Goal: Information Seeking & Learning: Learn about a topic

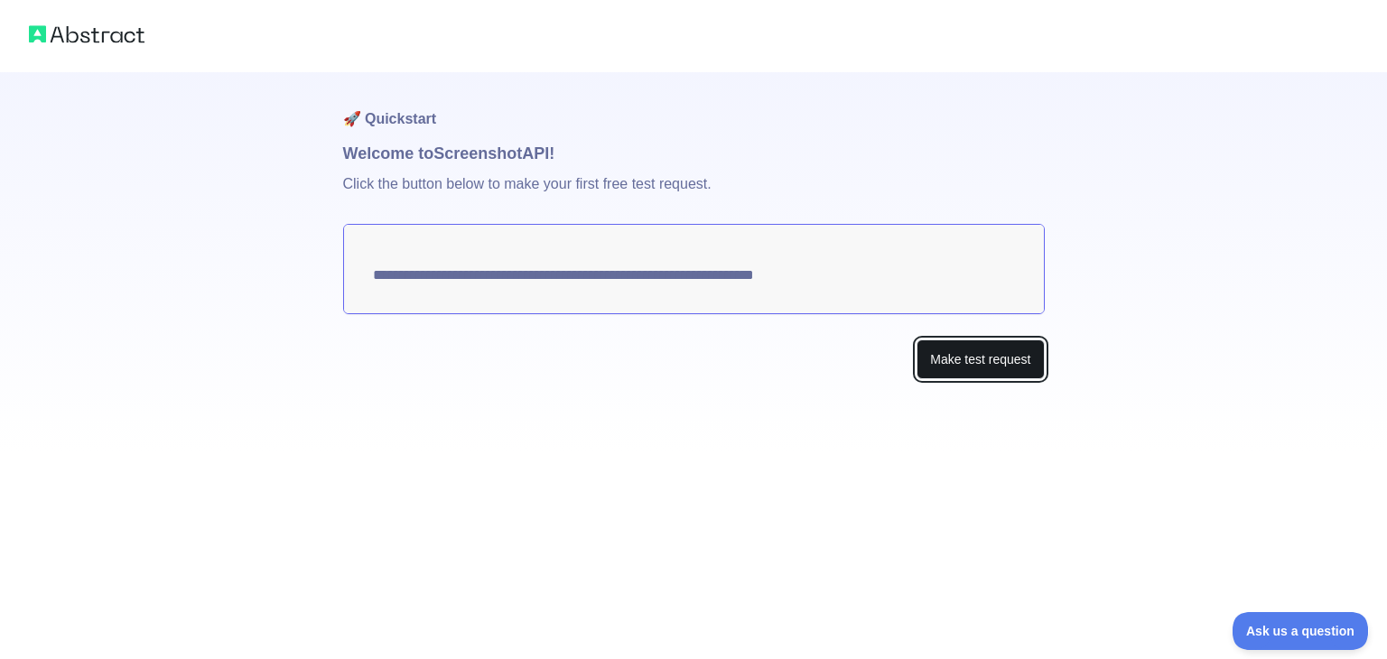
click at [974, 340] on button "Make test request" at bounding box center [980, 360] width 127 height 41
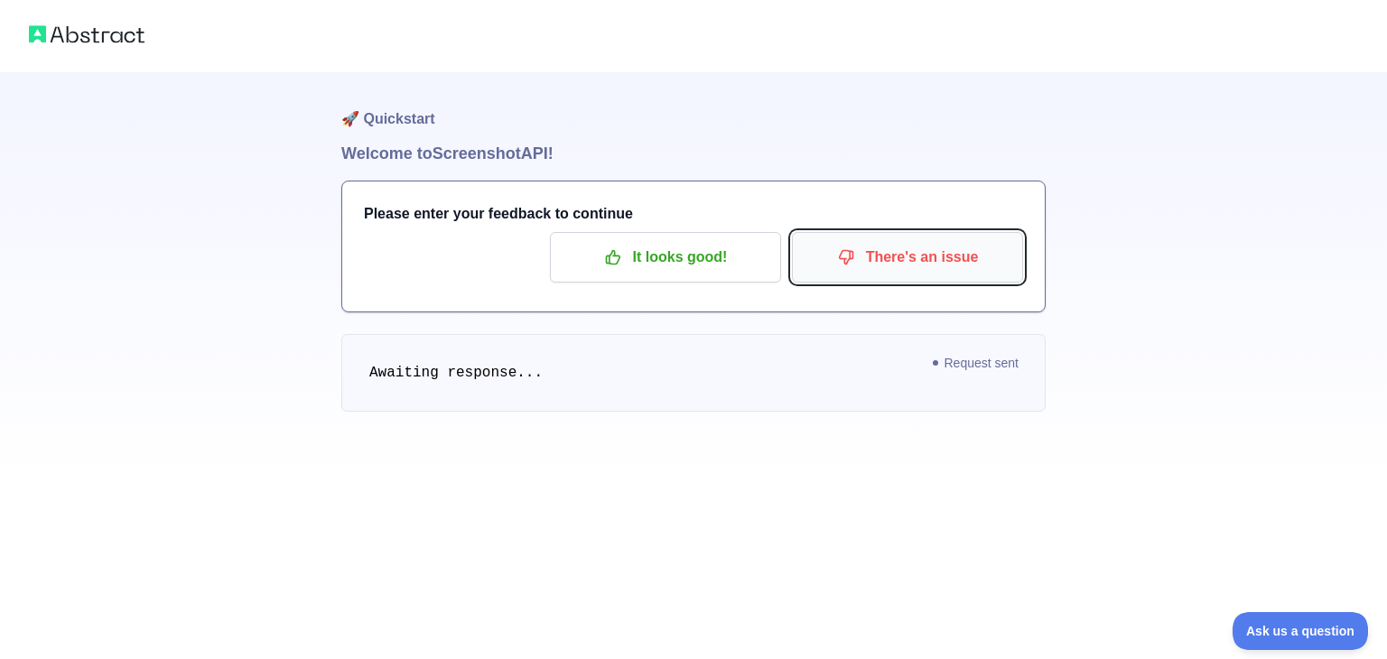
click at [950, 242] on p "There's an issue" at bounding box center [908, 257] width 204 height 31
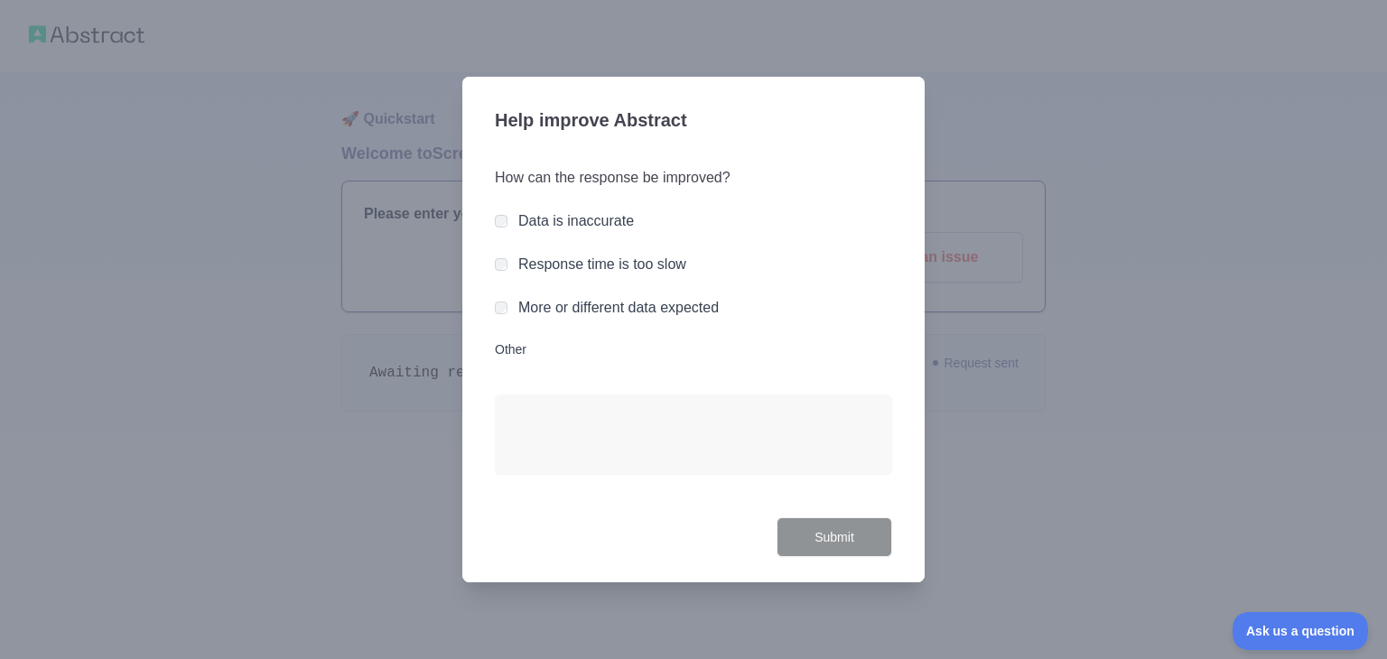
click at [656, 315] on label "More or different data expected" at bounding box center [618, 307] width 201 height 15
click at [790, 518] on button "Submit" at bounding box center [835, 538] width 116 height 41
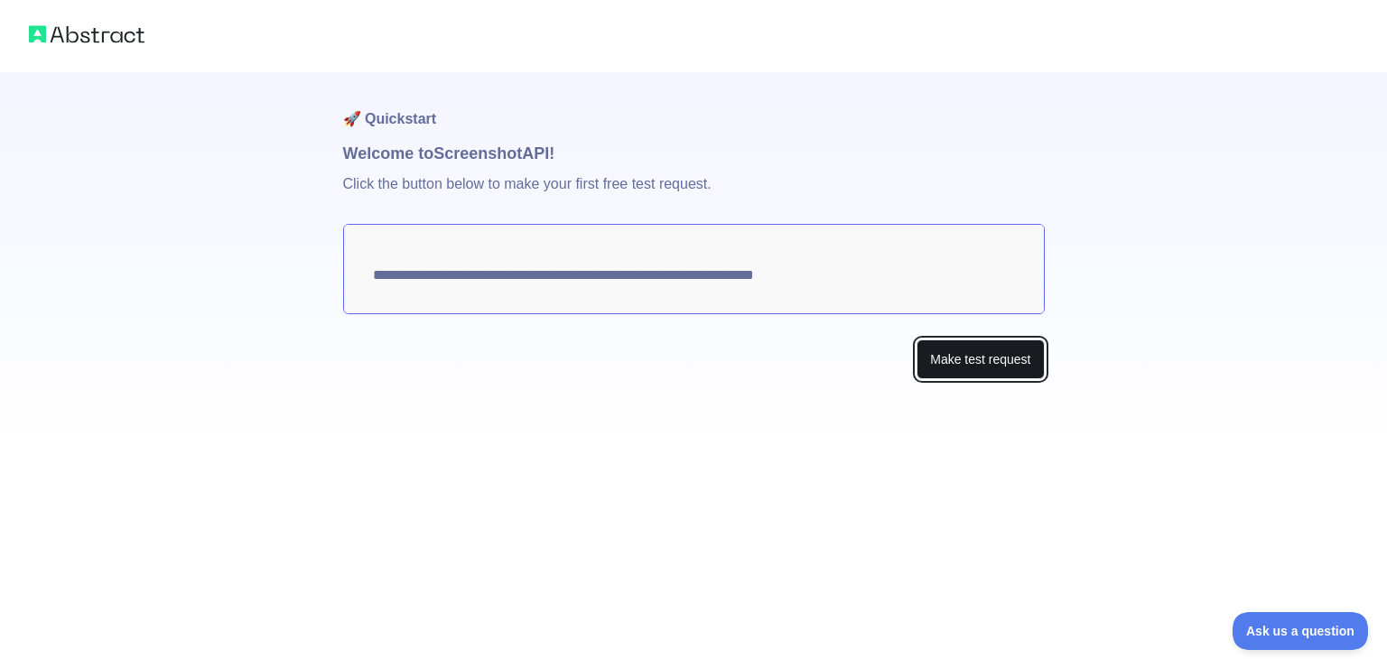
click at [1026, 340] on button "Make test request" at bounding box center [980, 360] width 127 height 41
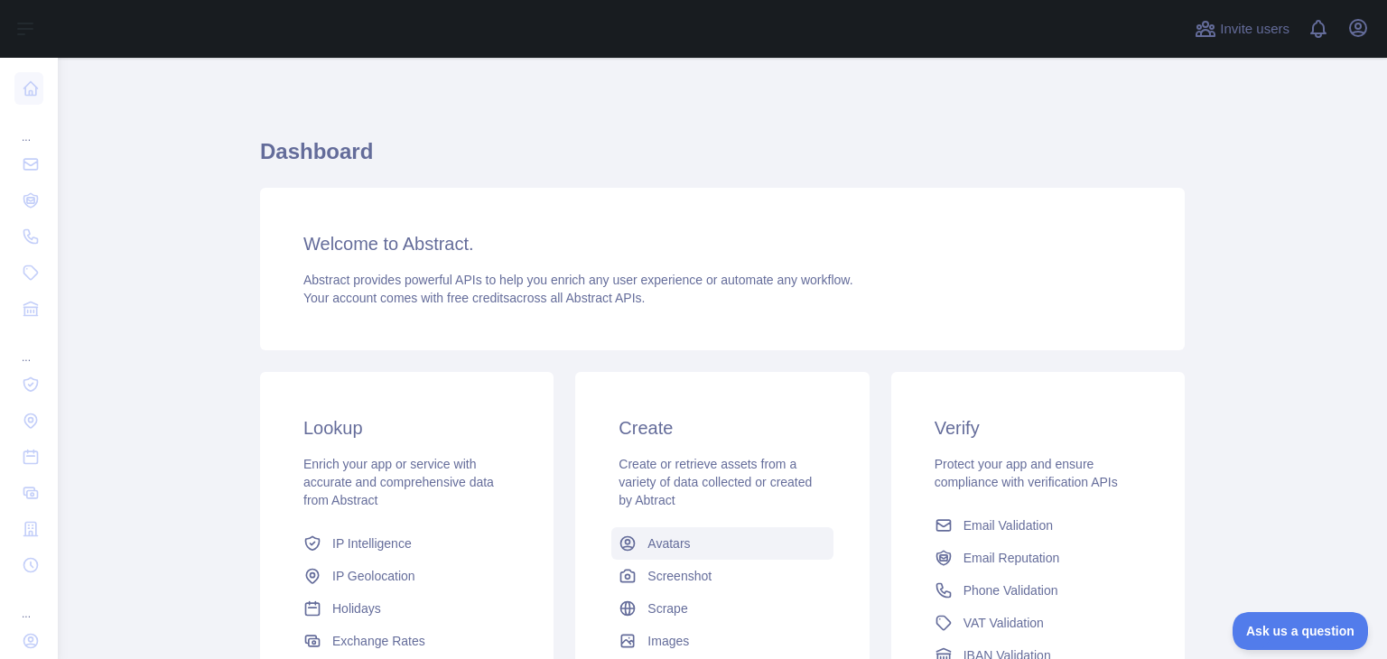
click at [742, 527] on link "Avatars" at bounding box center [721, 543] width 221 height 33
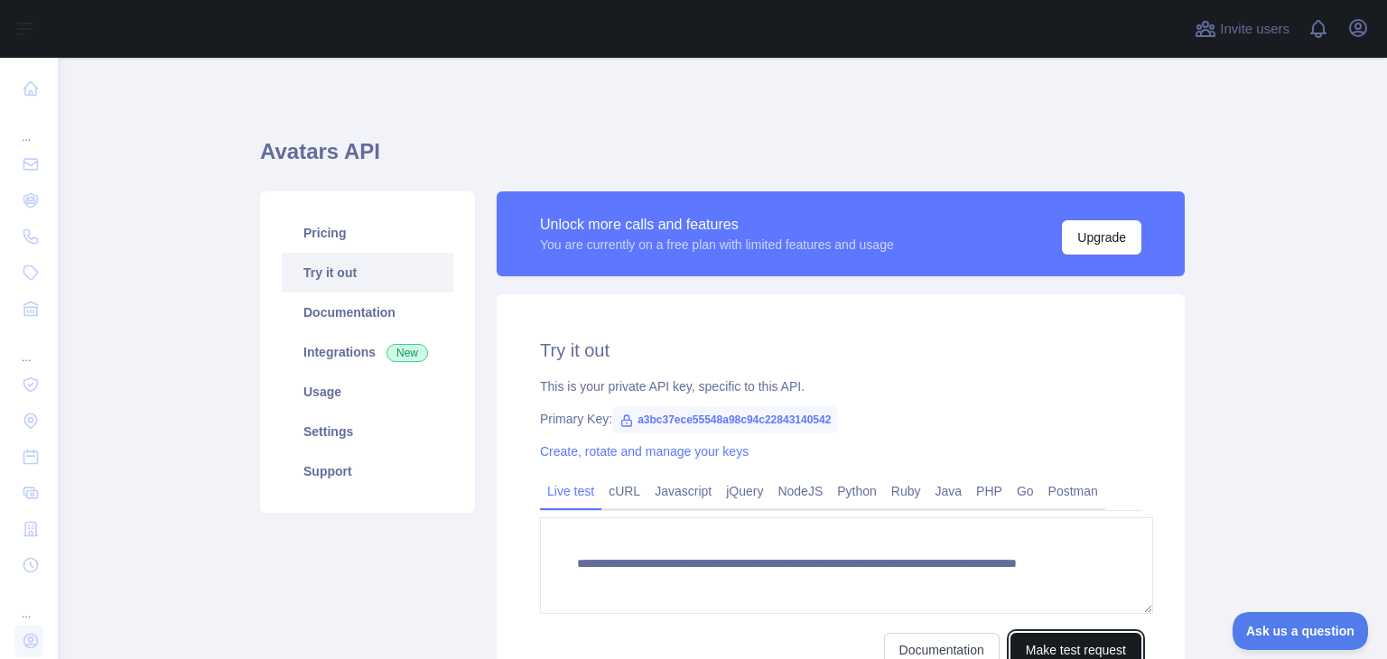
click at [1093, 633] on button "Make test request" at bounding box center [1076, 650] width 131 height 34
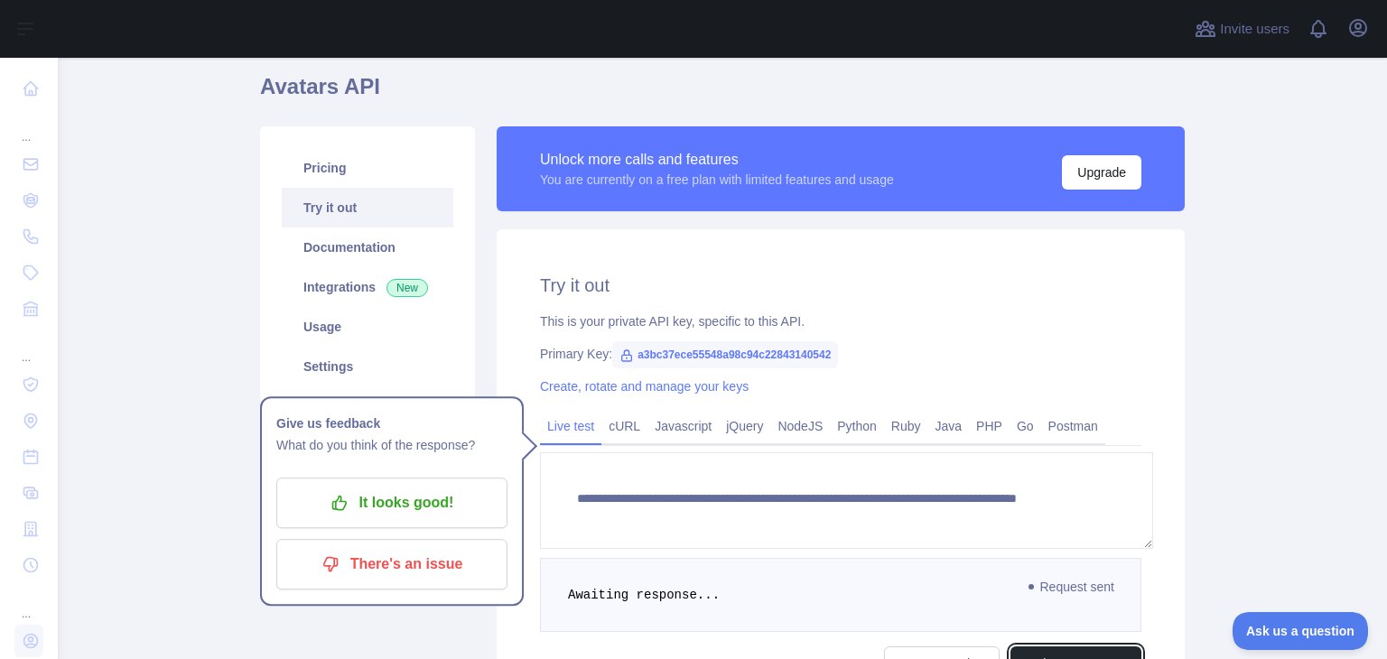
scroll to position [172, 0]
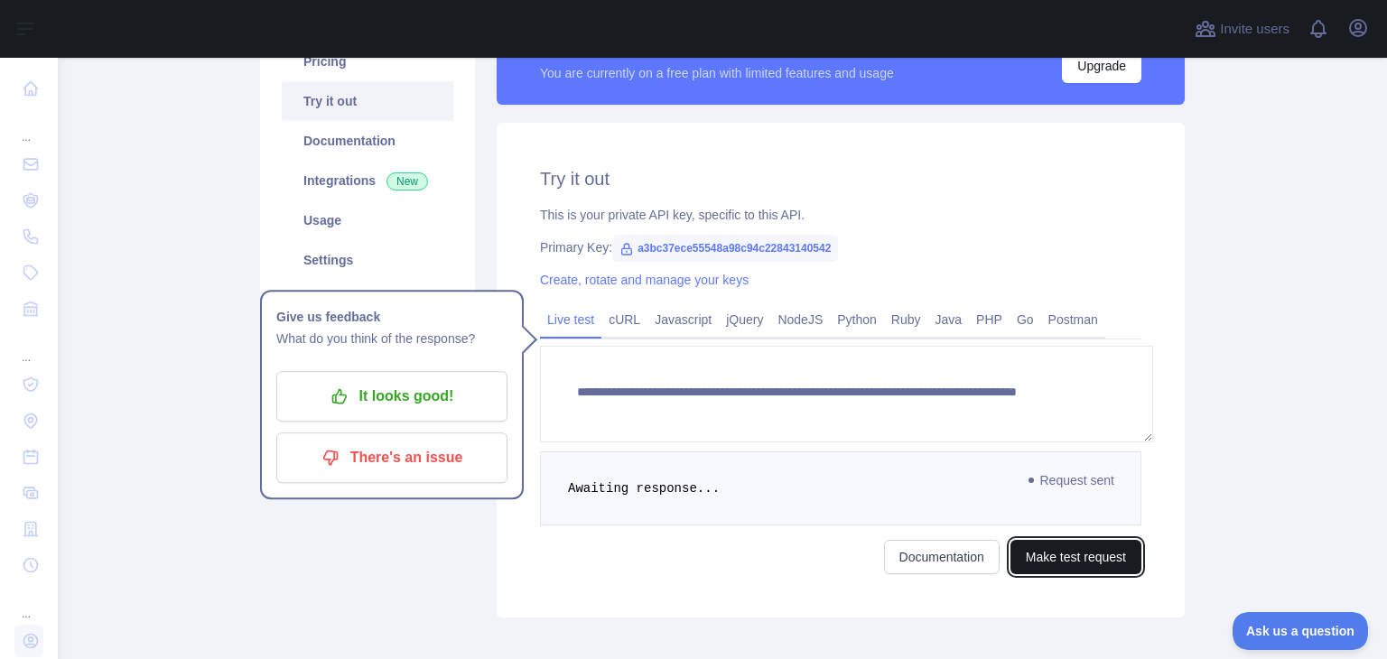
click at [1050, 540] on button "Make test request" at bounding box center [1076, 557] width 131 height 34
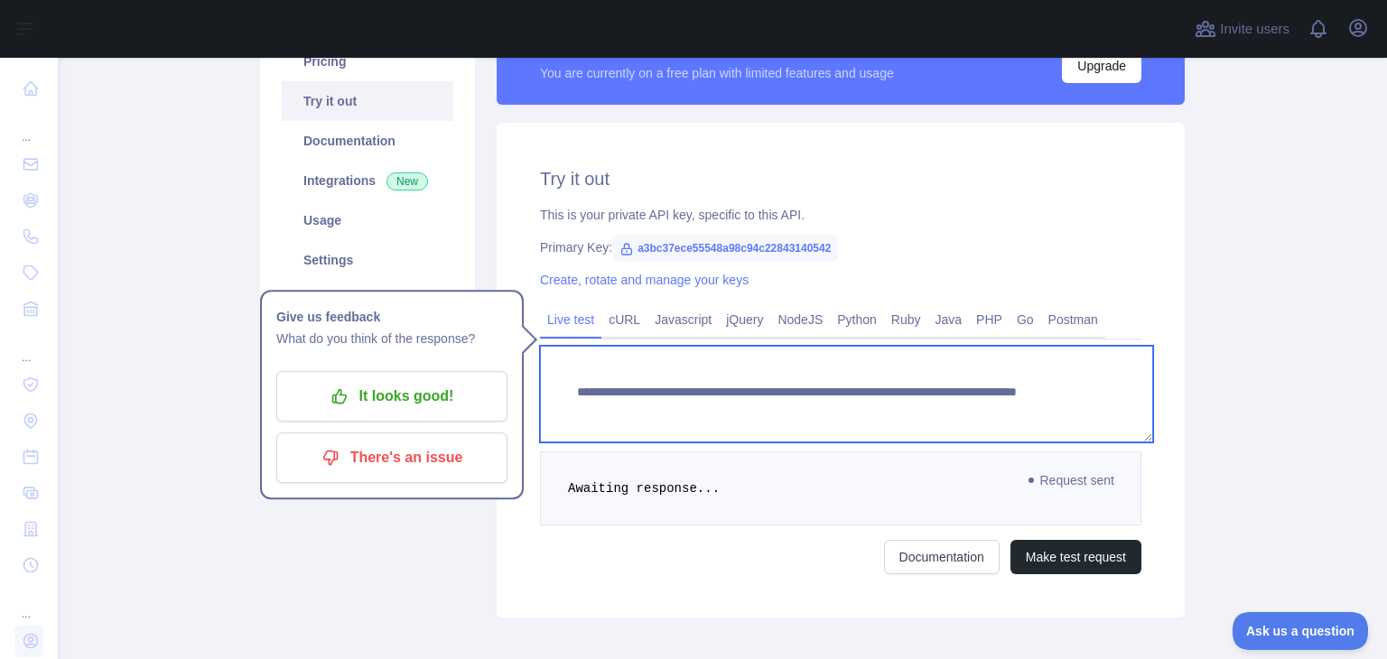
drag, startPoint x: 1082, startPoint y: 326, endPoint x: 1005, endPoint y: 333, distance: 77.1
click at [1005, 346] on textarea "**********" at bounding box center [846, 394] width 613 height 97
type textarea "**********"
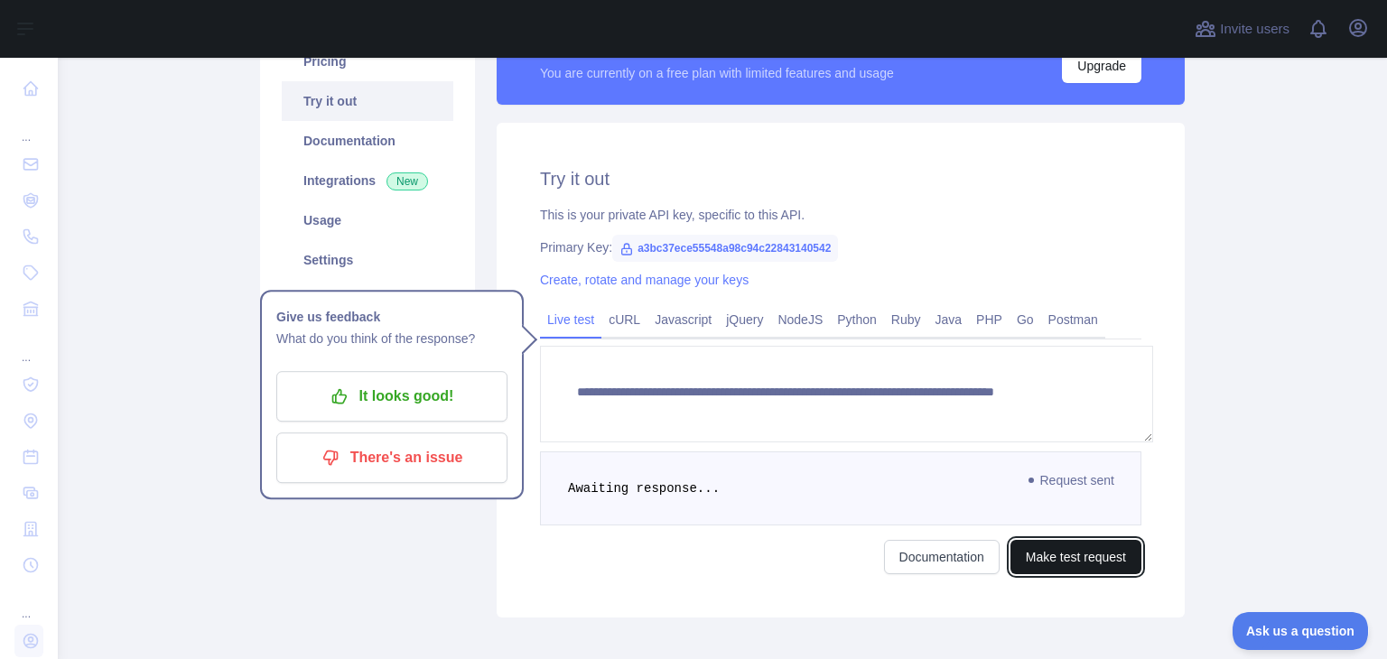
click at [1100, 540] on button "Make test request" at bounding box center [1076, 557] width 131 height 34
click at [493, 560] on div "**********" at bounding box center [722, 287] width 925 height 714
click at [603, 305] on link "cURL" at bounding box center [625, 319] width 46 height 29
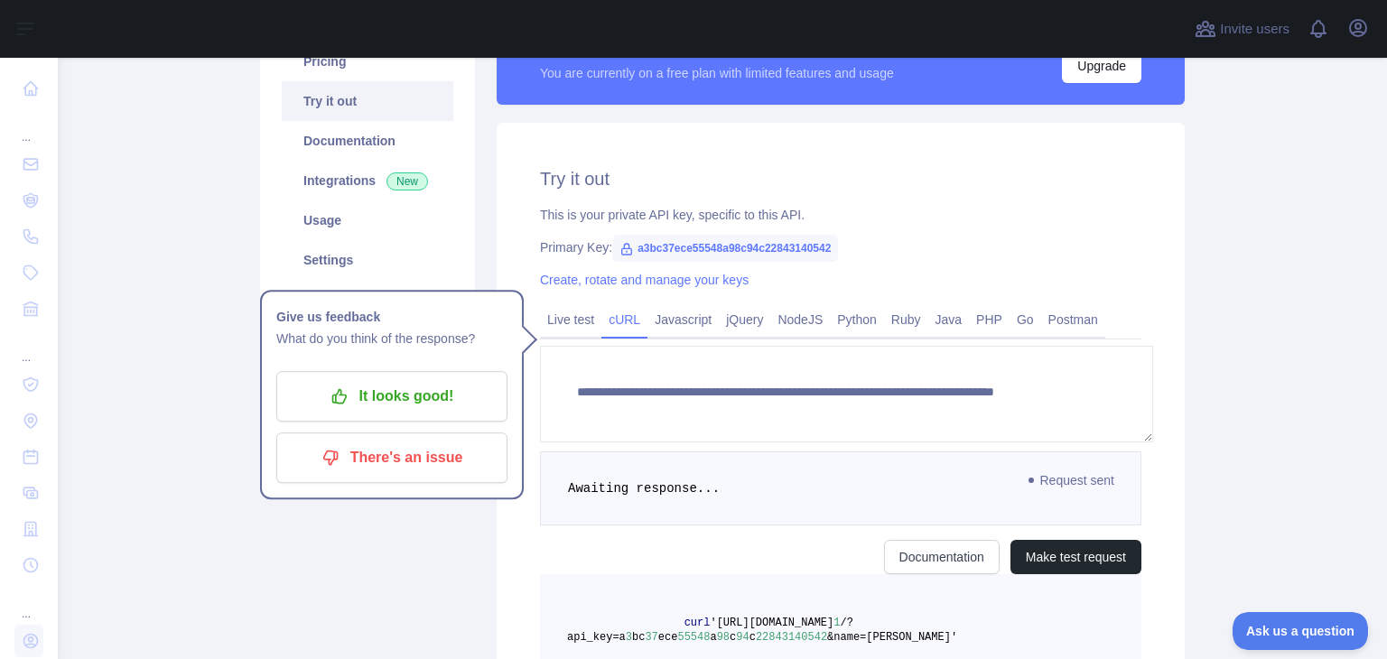
scroll to position [88, 0]
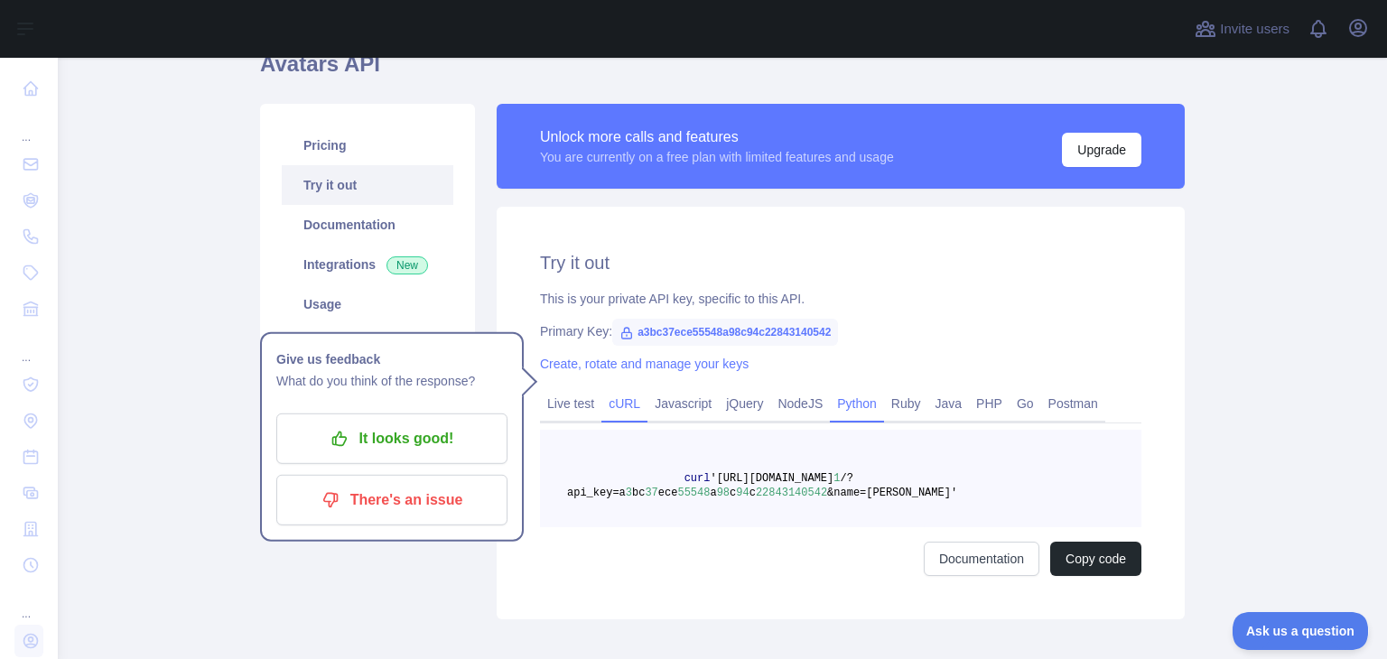
click at [830, 389] on link "Python" at bounding box center [857, 403] width 54 height 29
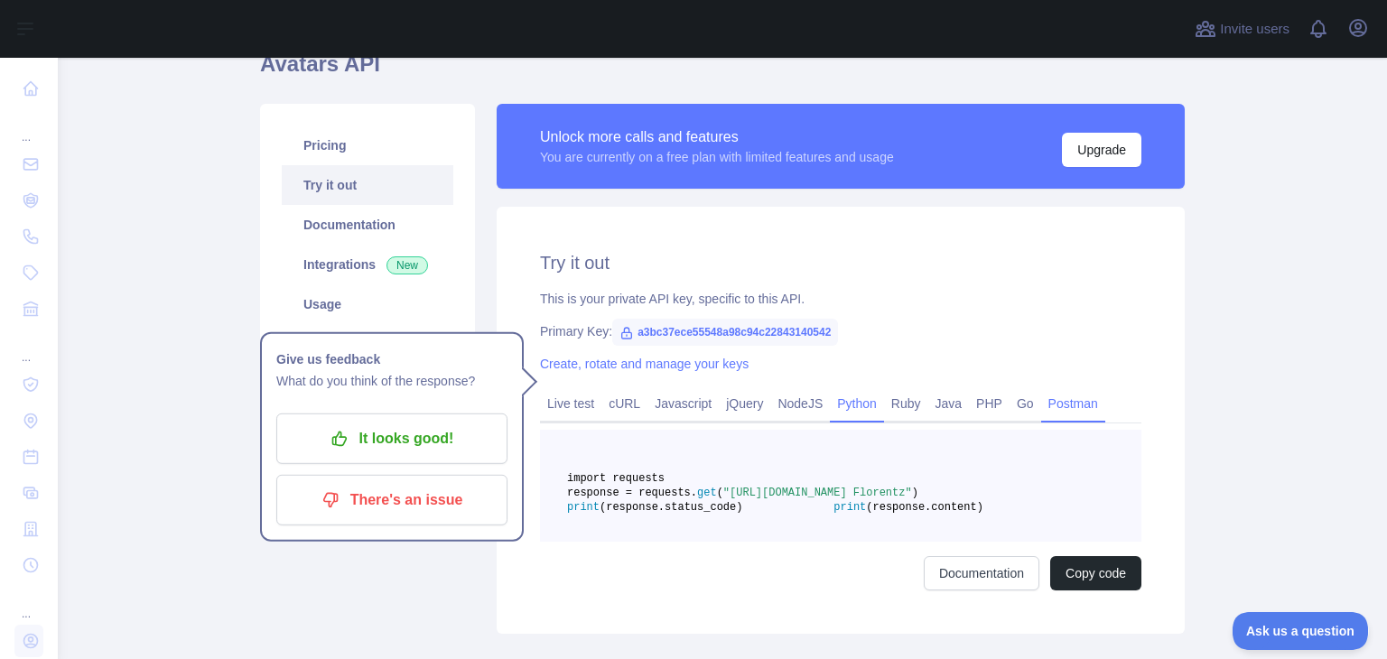
click at [1041, 389] on link "Postman" at bounding box center [1073, 403] width 64 height 29
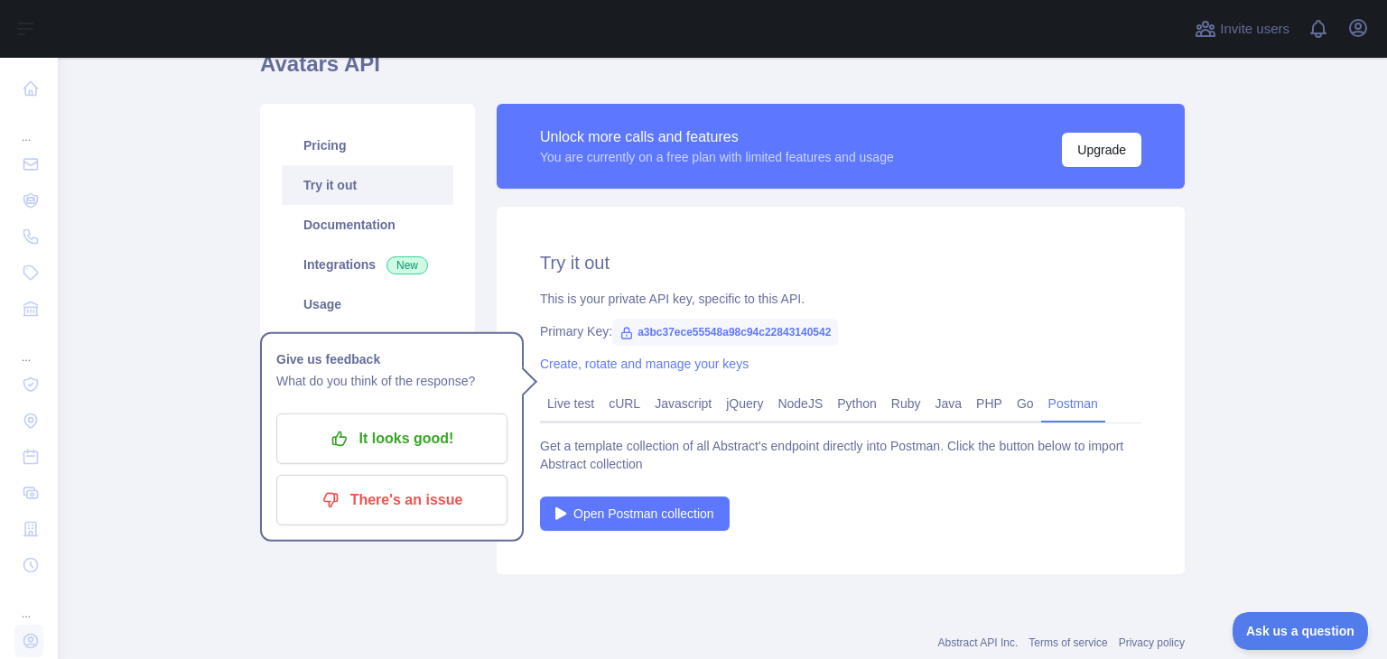
scroll to position [27, 0]
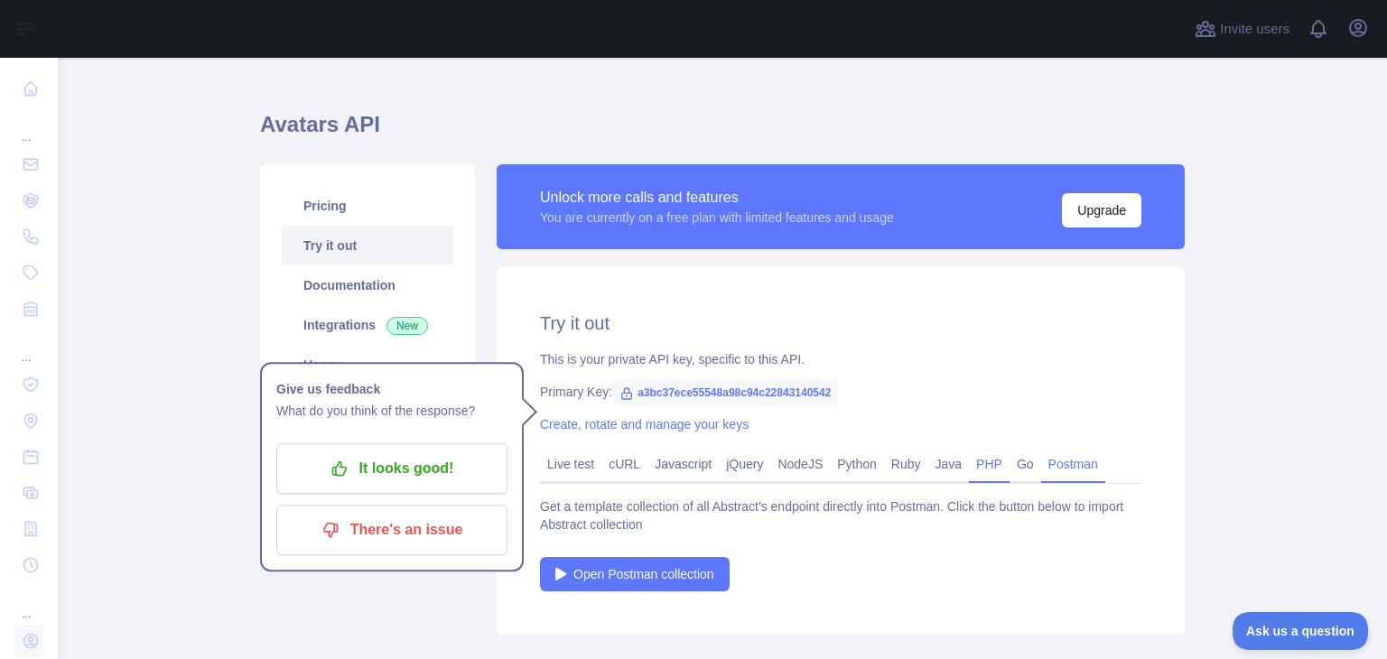
click at [969, 450] on link "PHP" at bounding box center [989, 464] width 41 height 29
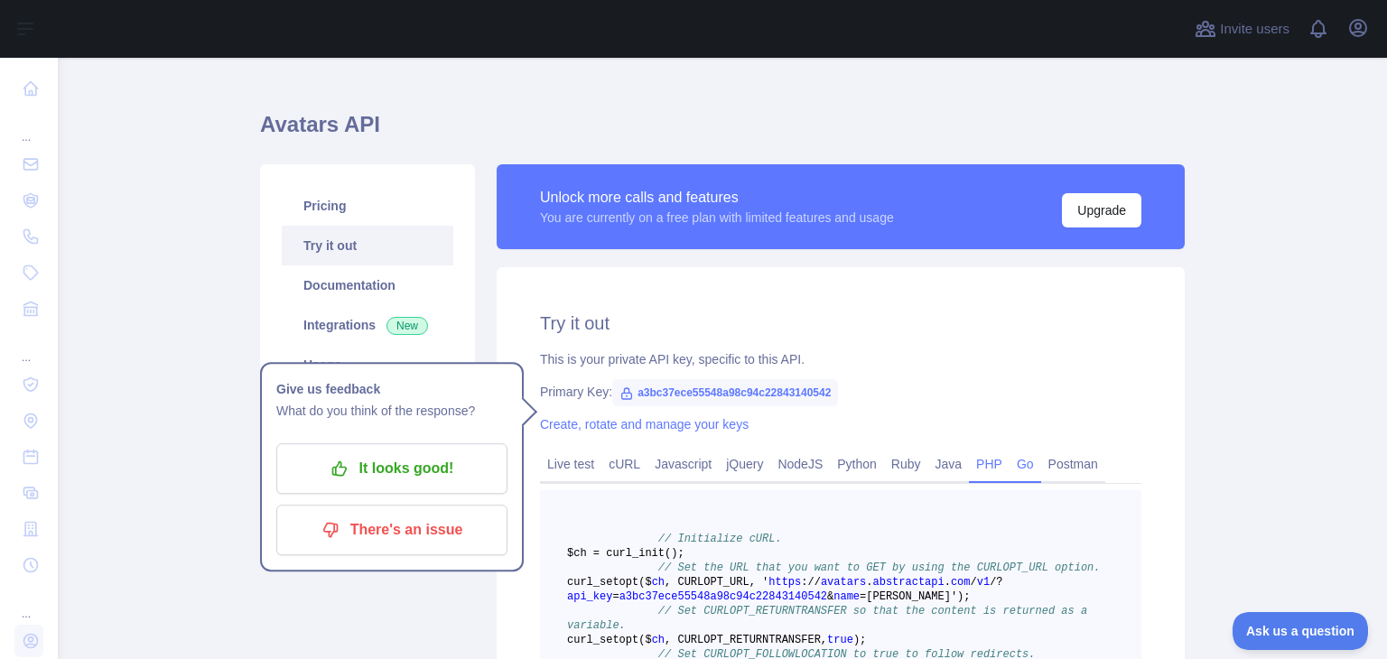
click at [1010, 450] on link "Go" at bounding box center [1026, 464] width 32 height 29
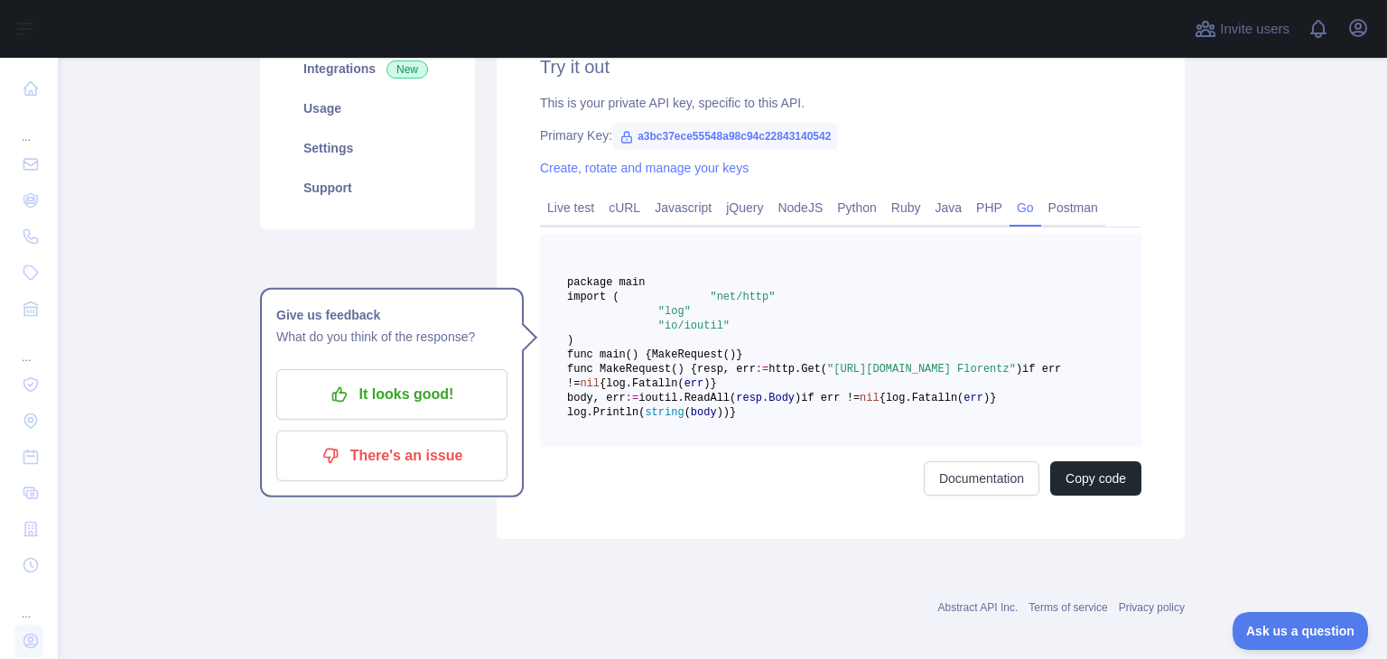
scroll to position [298, 0]
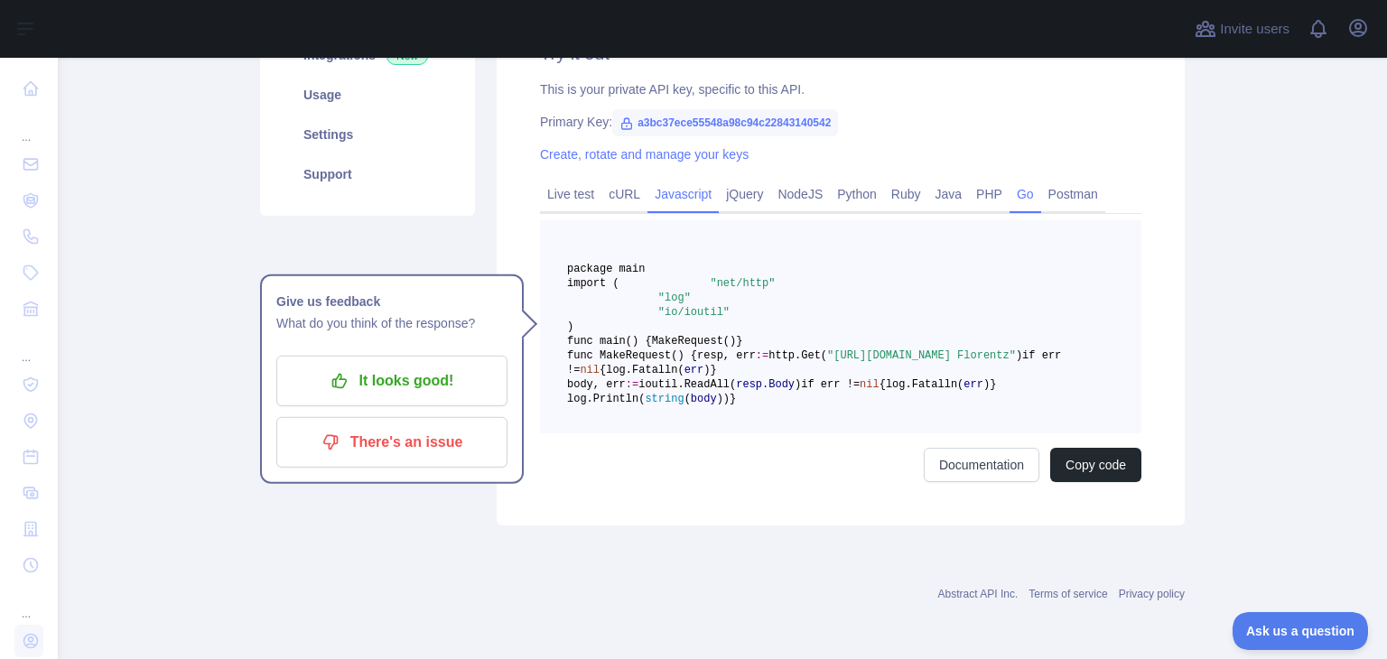
click at [648, 180] on link "Javascript" at bounding box center [683, 194] width 71 height 29
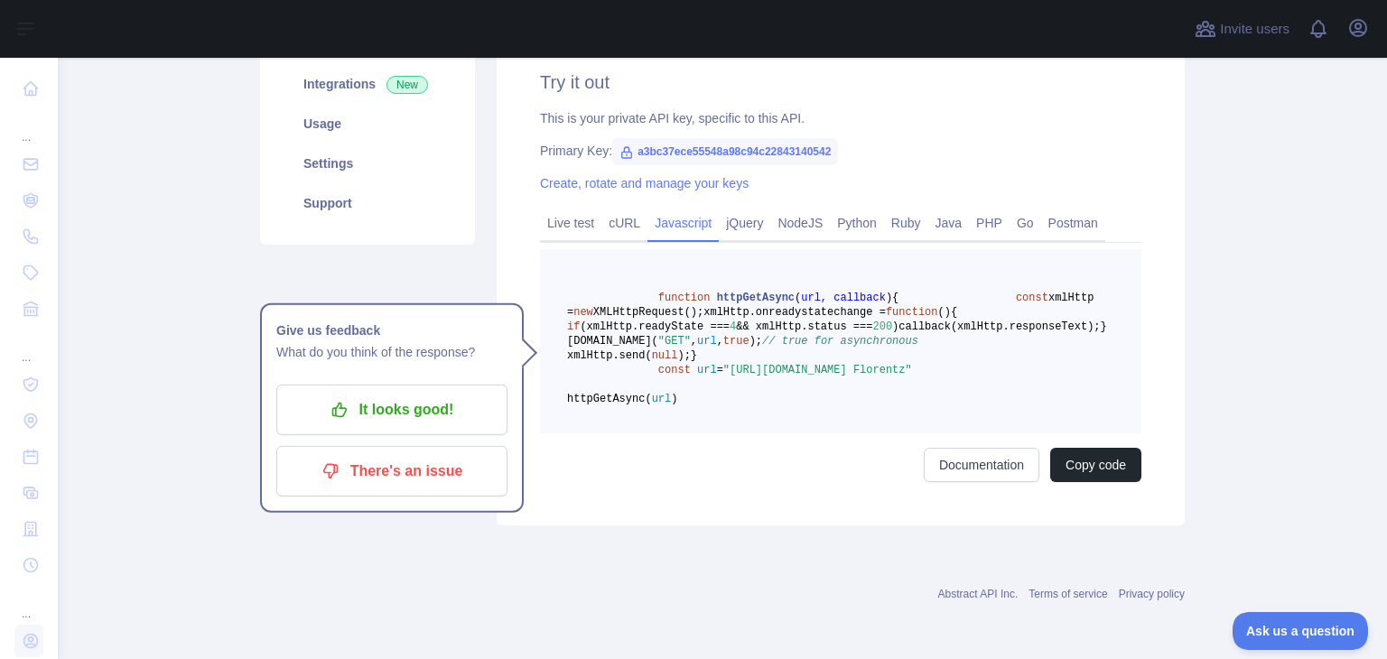
scroll to position [239, 0]
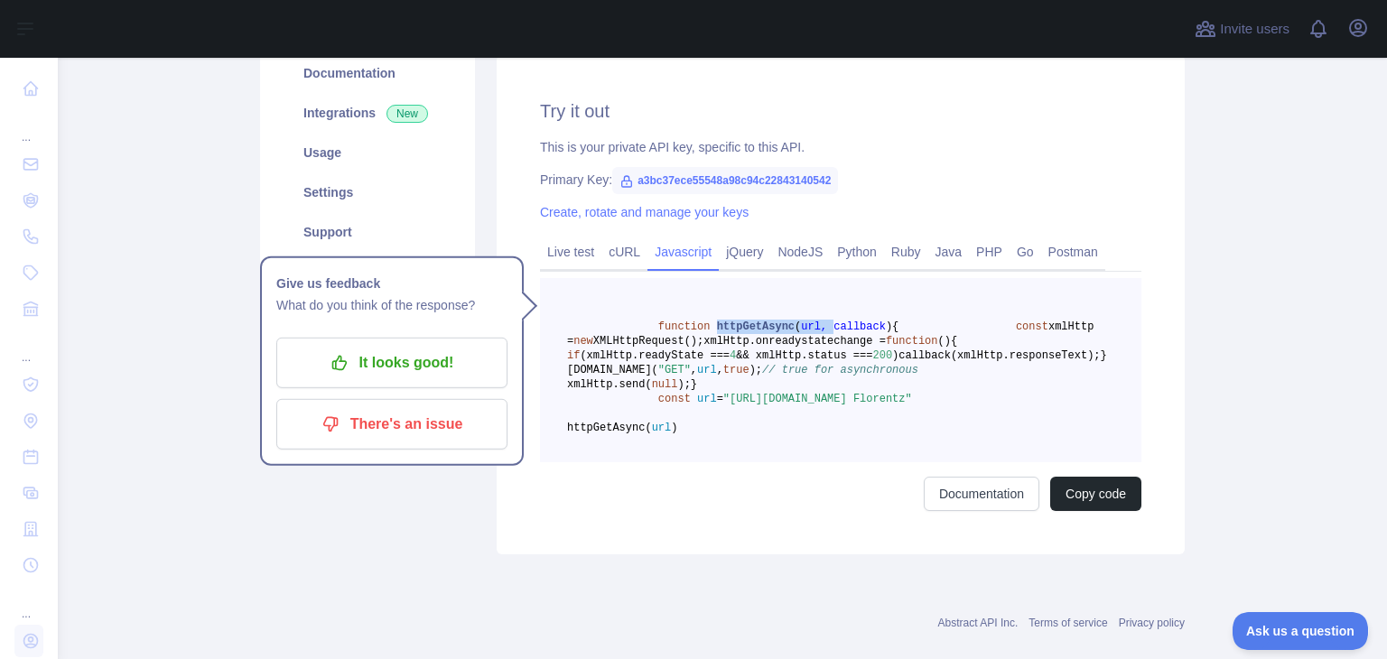
drag, startPoint x: 670, startPoint y: 263, endPoint x: 763, endPoint y: 266, distance: 93.1
click at [763, 321] on span "function httpGetAsync ( url, callback ) {" at bounding box center [732, 327] width 331 height 13
click at [801, 321] on span "url, callback" at bounding box center [843, 327] width 85 height 13
click at [770, 238] on link "NodeJS" at bounding box center [800, 252] width 60 height 29
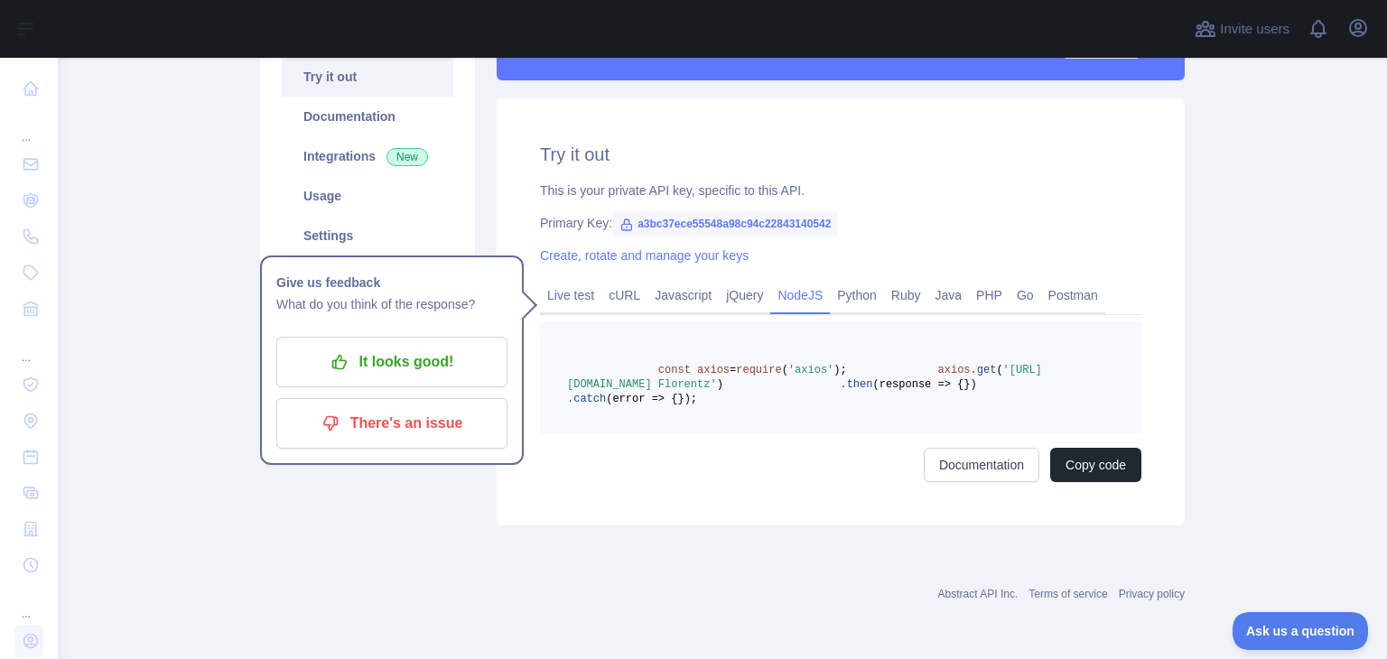
scroll to position [151, 0]
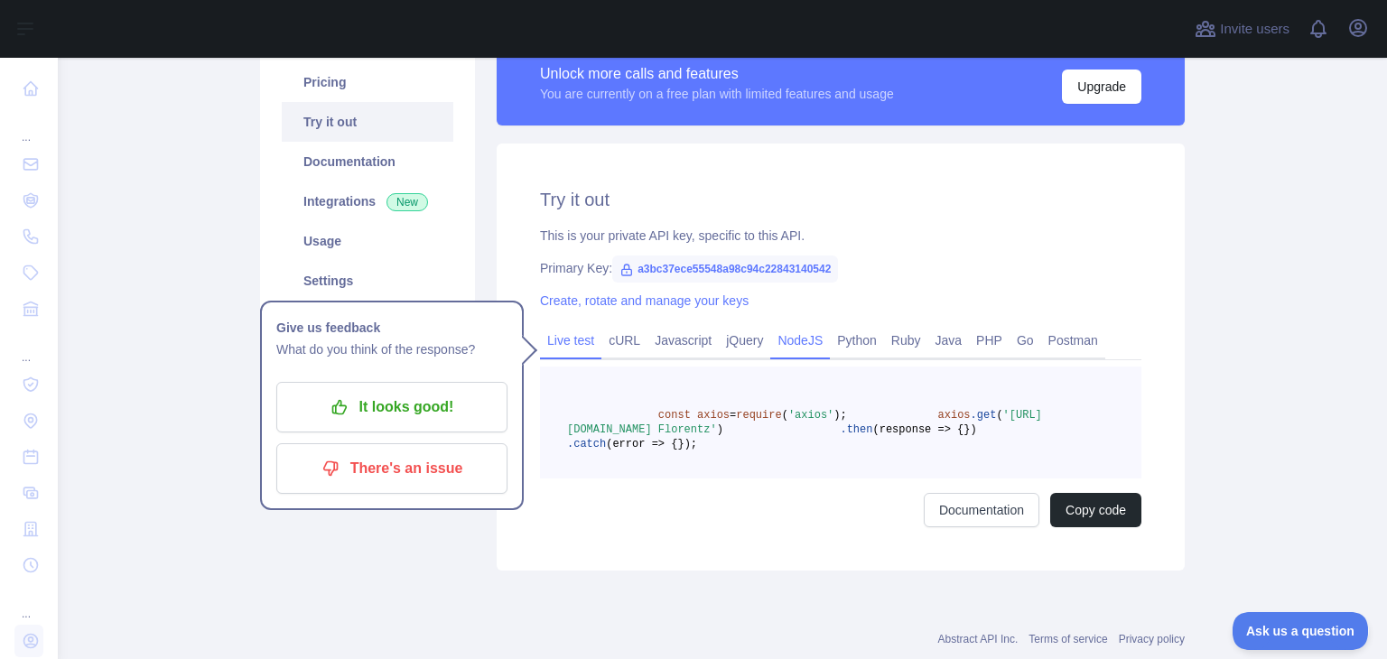
click at [553, 326] on link "Live test" at bounding box center [570, 340] width 61 height 29
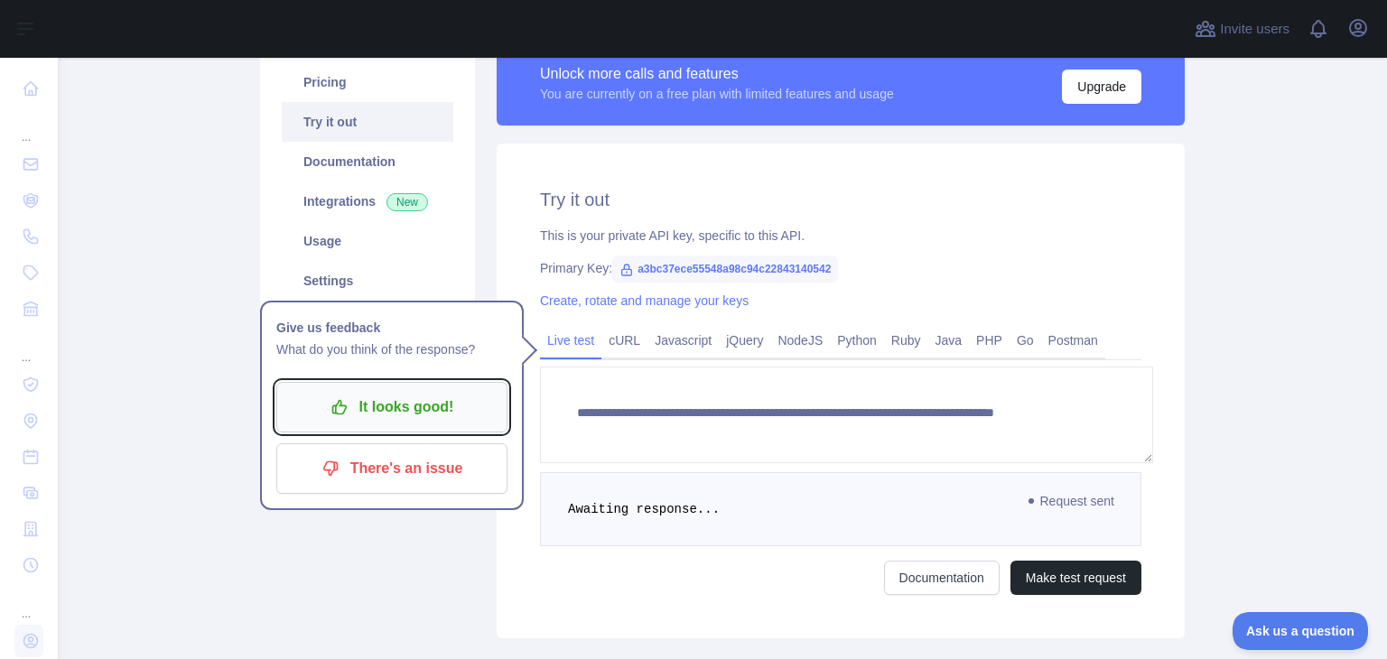
click at [417, 392] on p "It looks good!" at bounding box center [392, 407] width 204 height 31
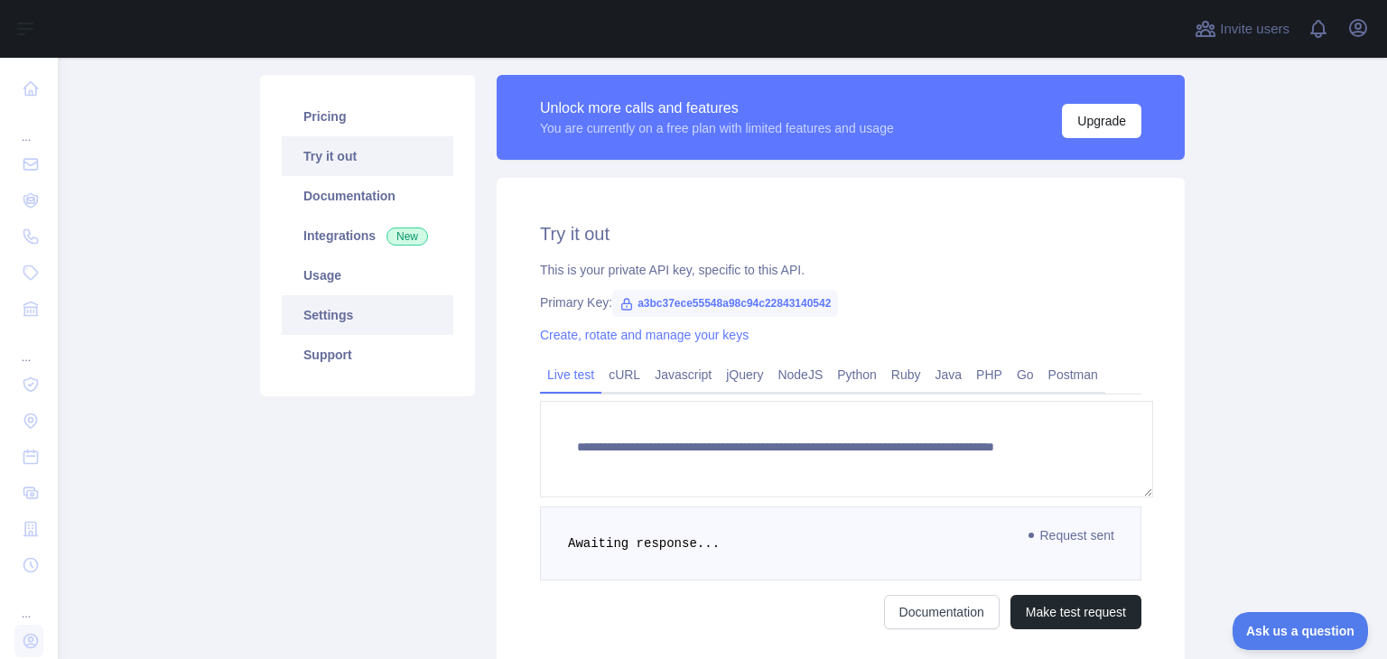
scroll to position [61, 0]
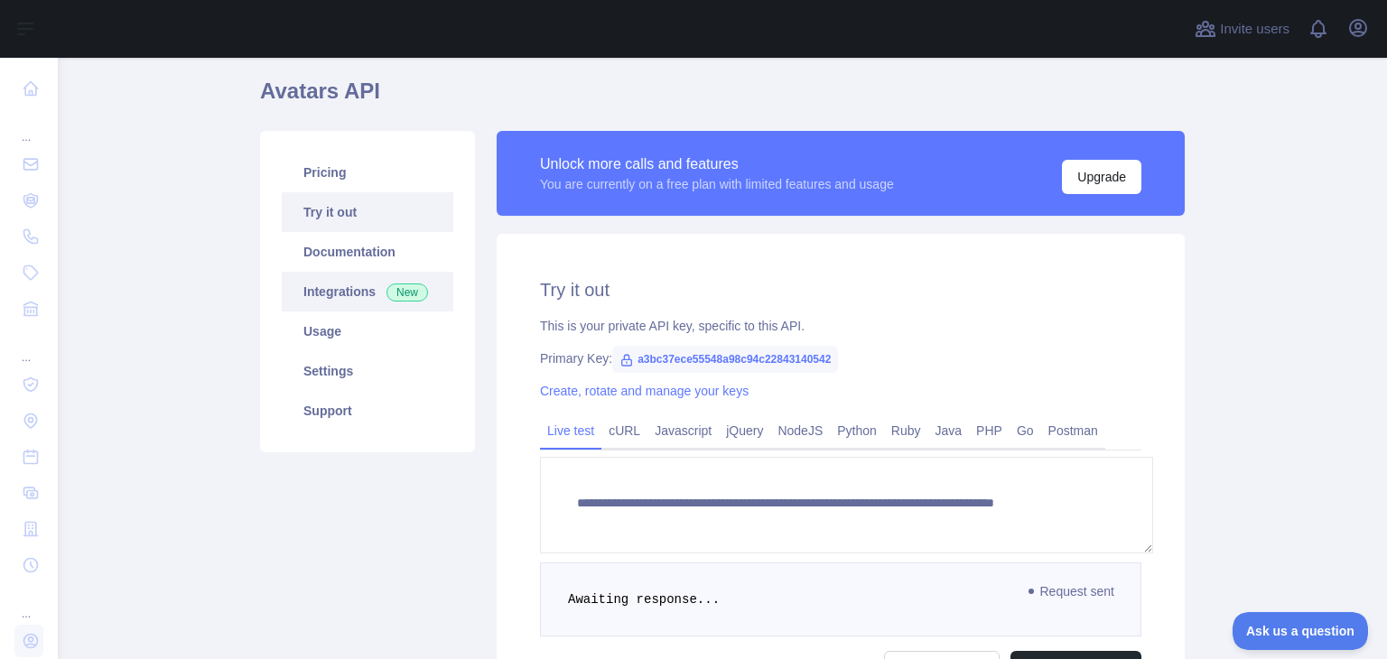
click at [338, 272] on link "Integrations New" at bounding box center [368, 292] width 172 height 40
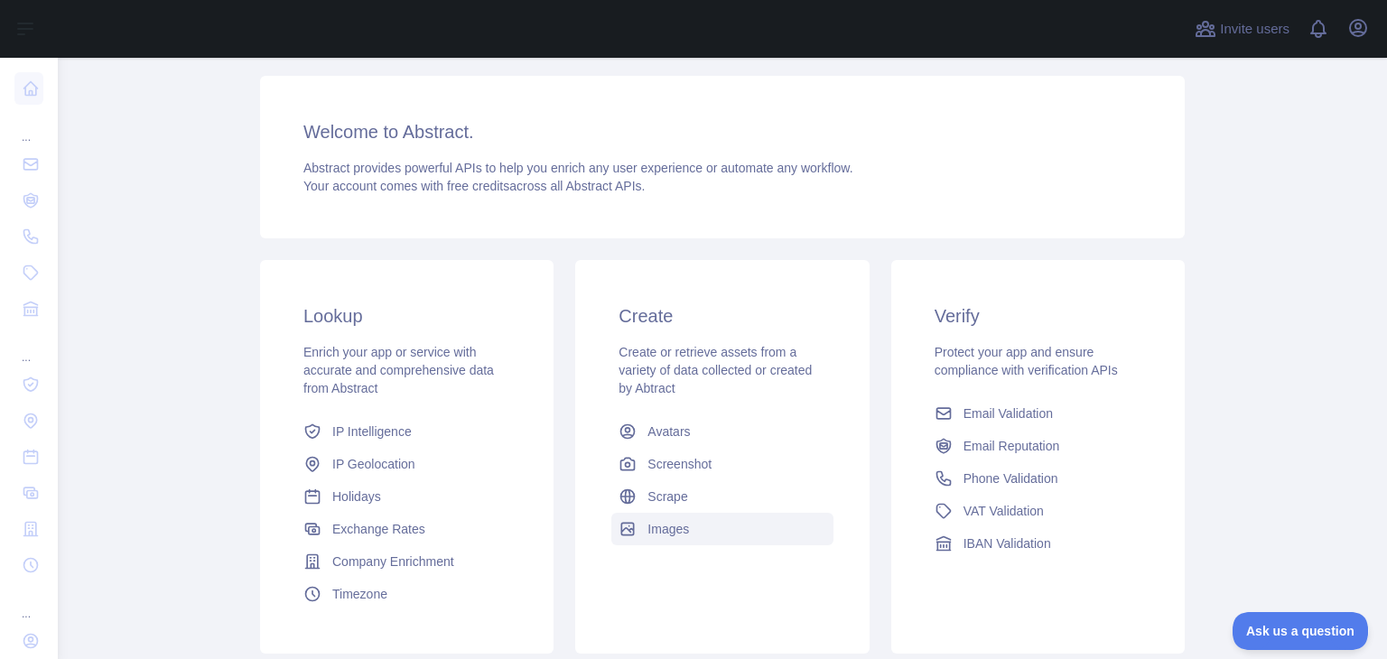
click at [656, 520] on span "Images" at bounding box center [669, 529] width 42 height 18
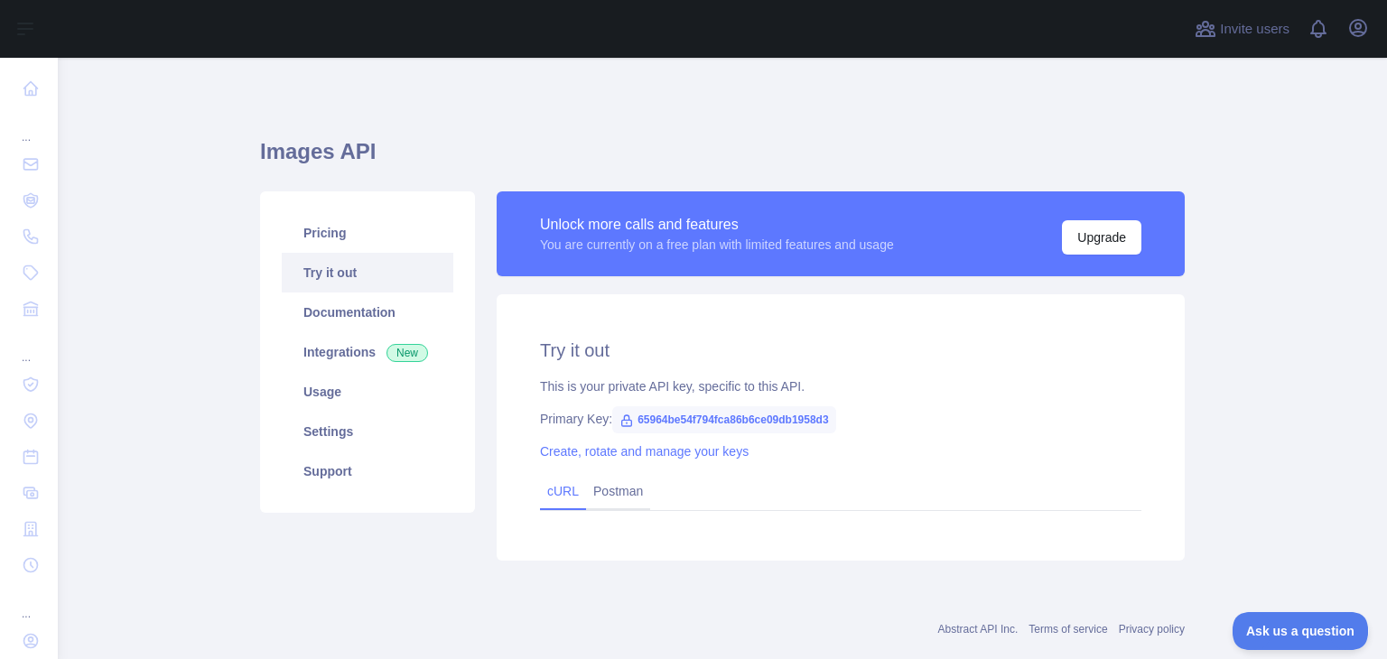
click at [553, 484] on link "cURL" at bounding box center [563, 491] width 32 height 14
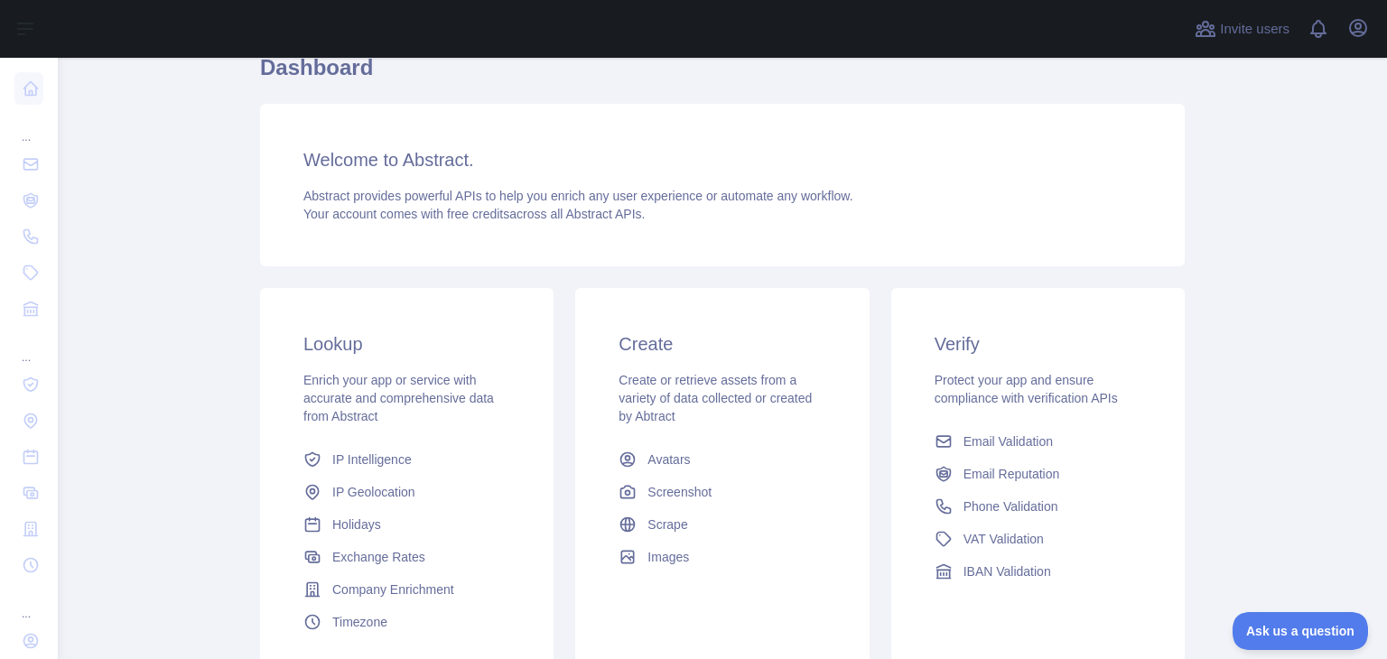
scroll to position [90, 0]
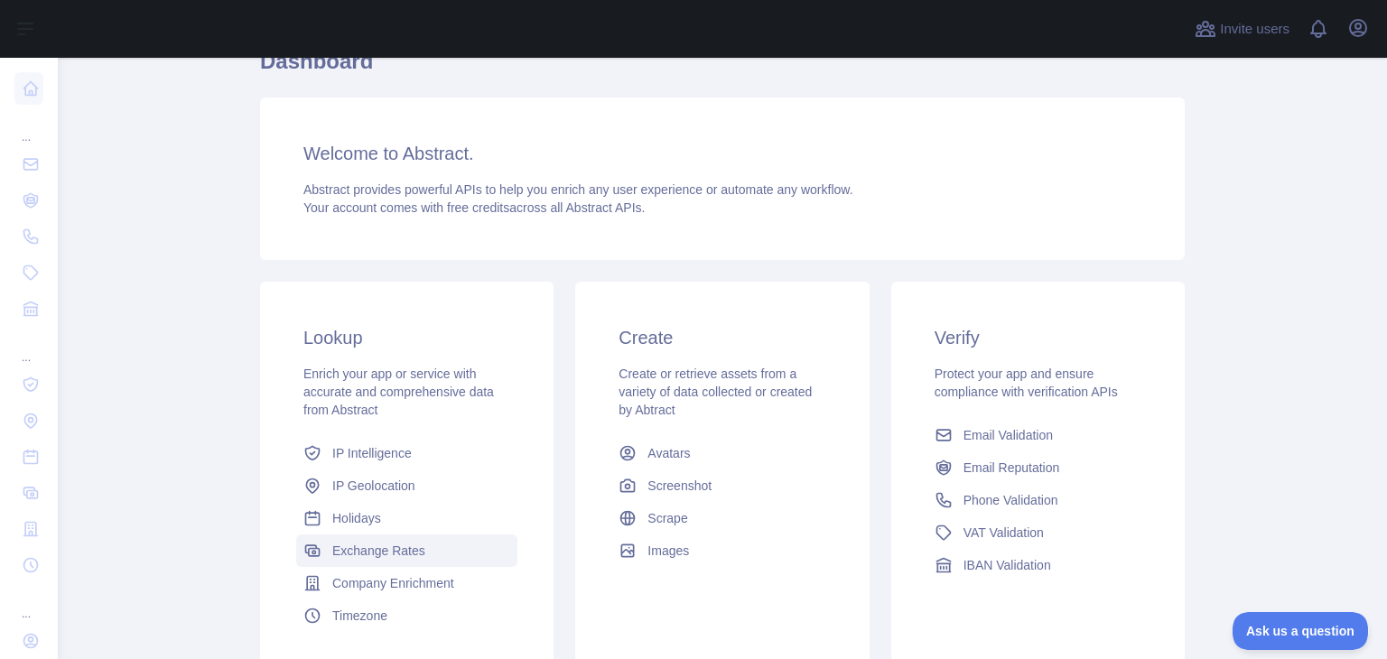
click at [410, 535] on link "Exchange Rates" at bounding box center [406, 551] width 221 height 33
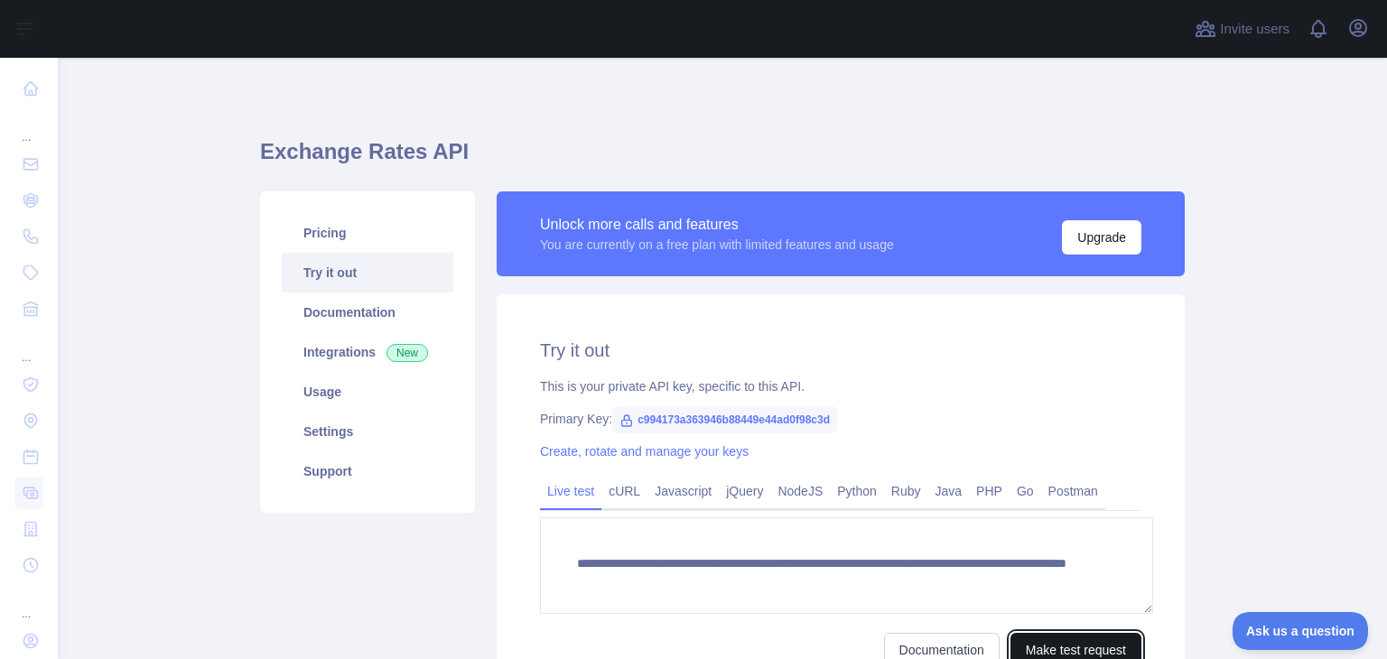
click at [1045, 633] on button "Make test request" at bounding box center [1076, 650] width 131 height 34
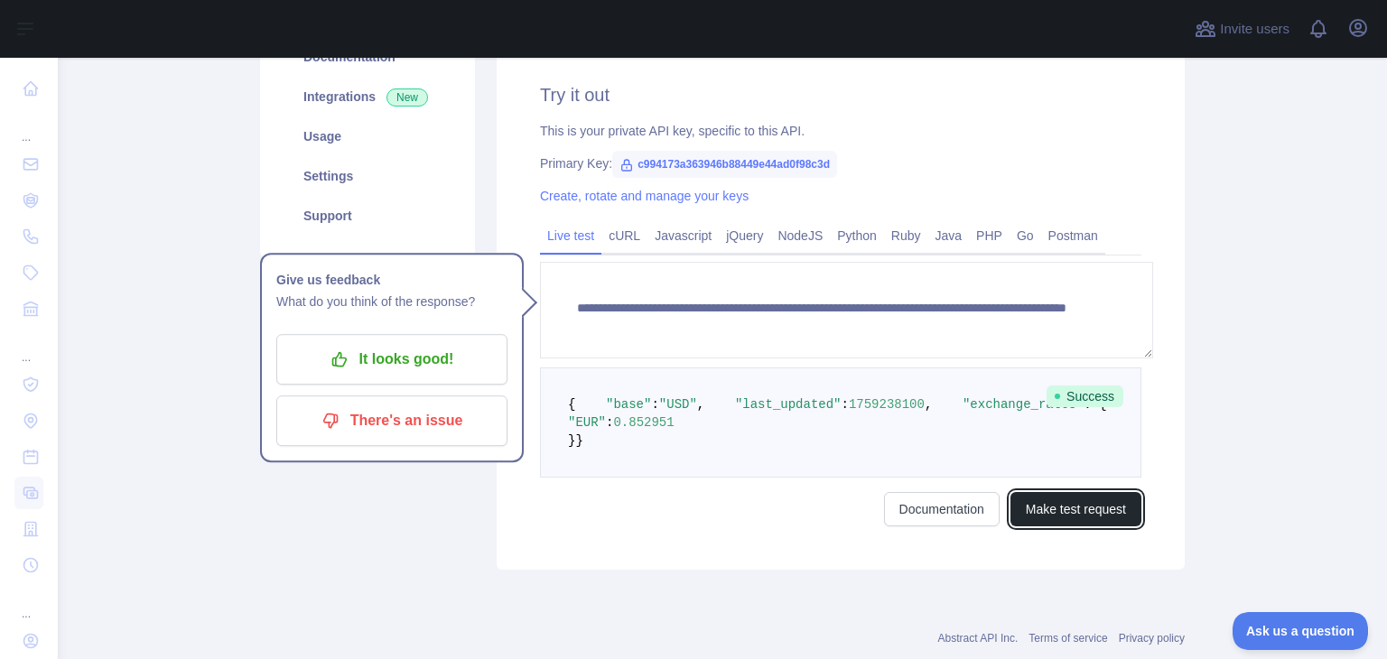
scroll to position [262, 0]
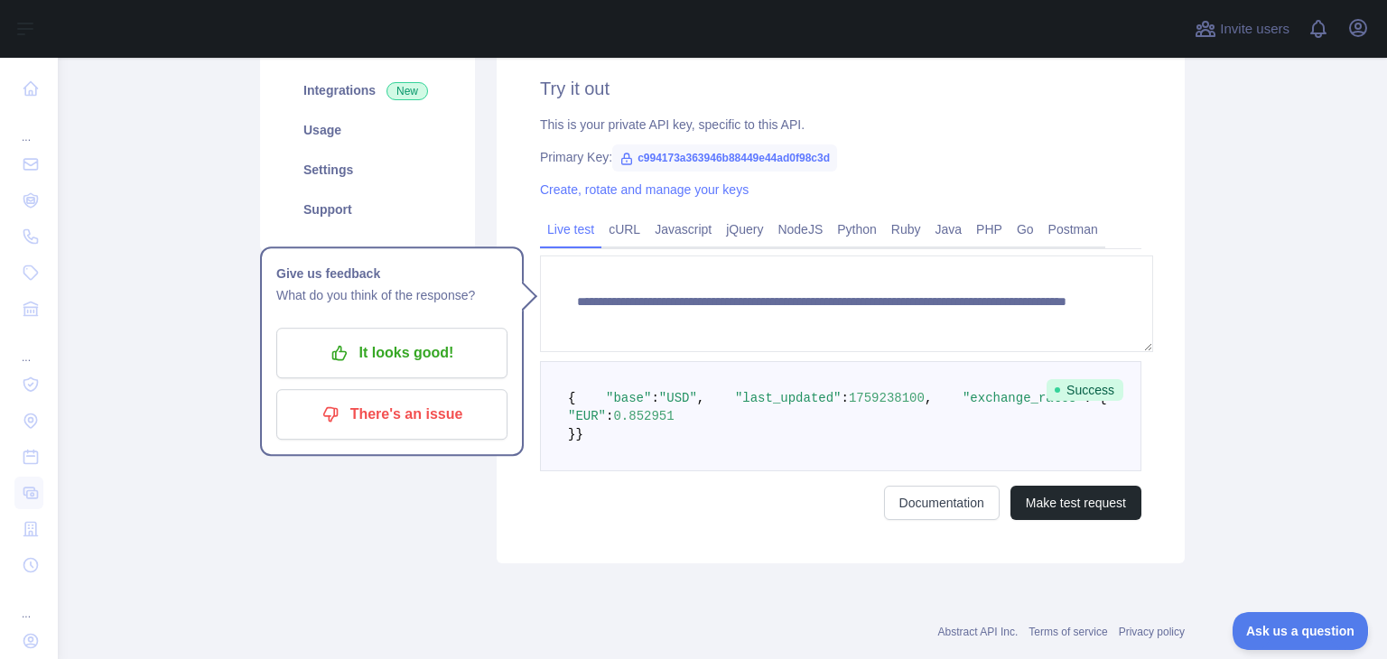
click at [611, 471] on form "**********" at bounding box center [841, 388] width 602 height 265
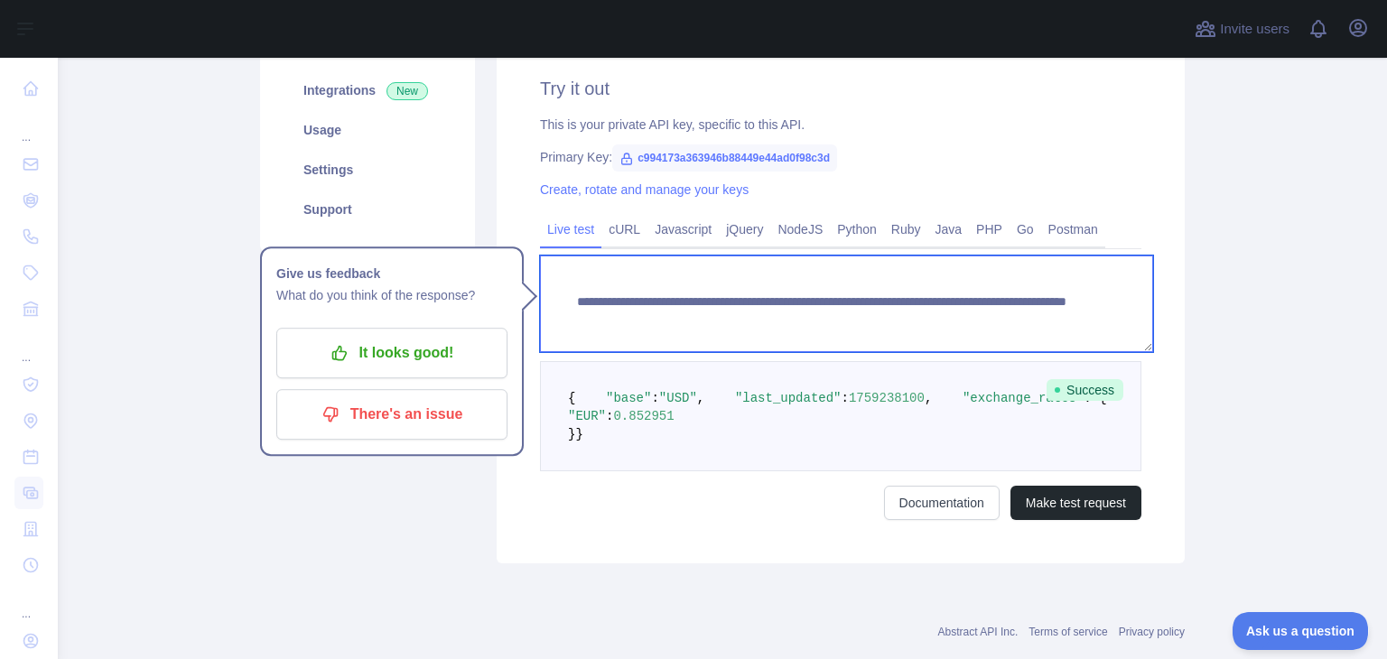
click at [593, 265] on textarea "**********" at bounding box center [846, 304] width 613 height 97
click at [835, 256] on textarea "**********" at bounding box center [846, 304] width 613 height 97
click at [901, 256] on textarea "**********" at bounding box center [846, 304] width 613 height 97
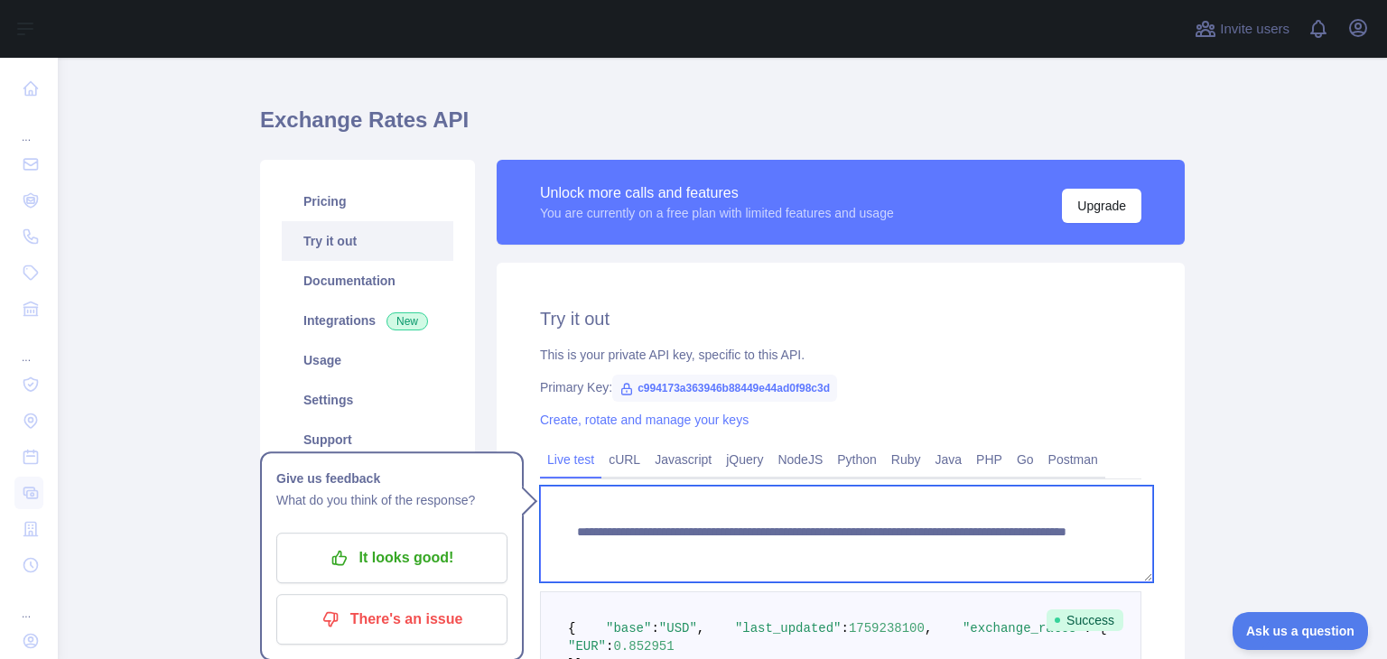
scroll to position [0, 0]
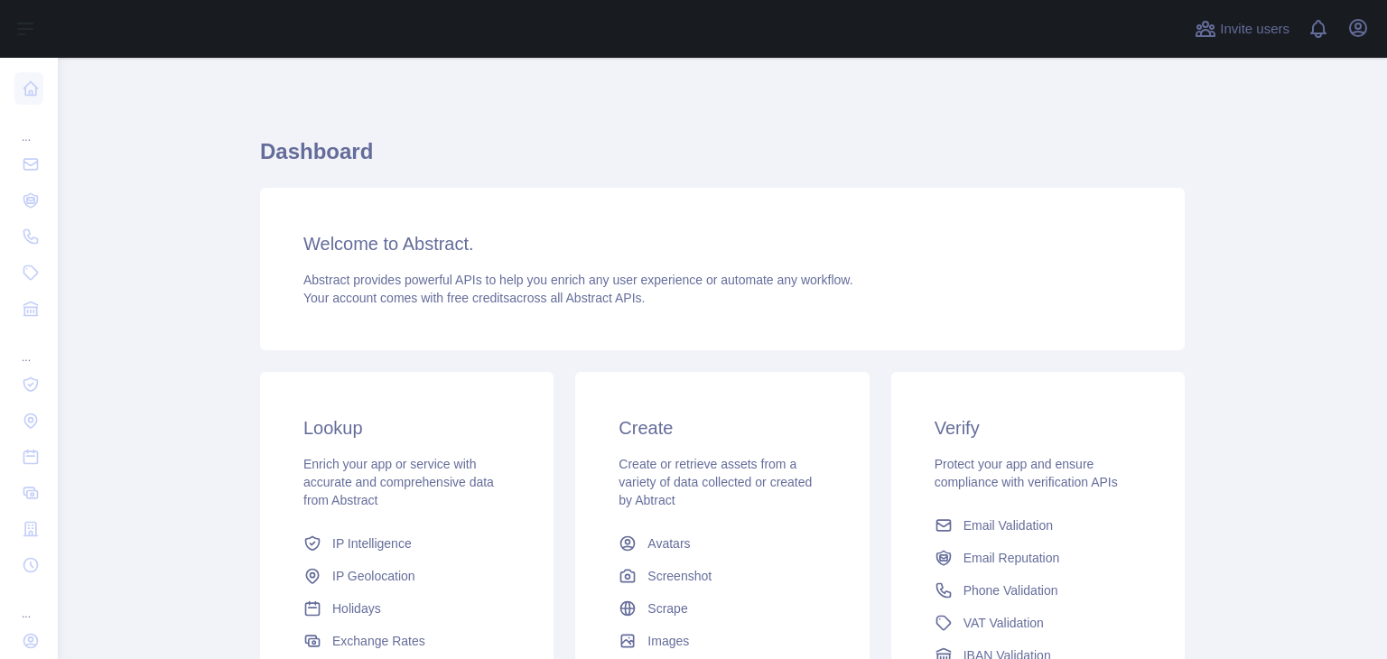
click at [946, 509] on link "Email Validation" at bounding box center [1038, 525] width 221 height 33
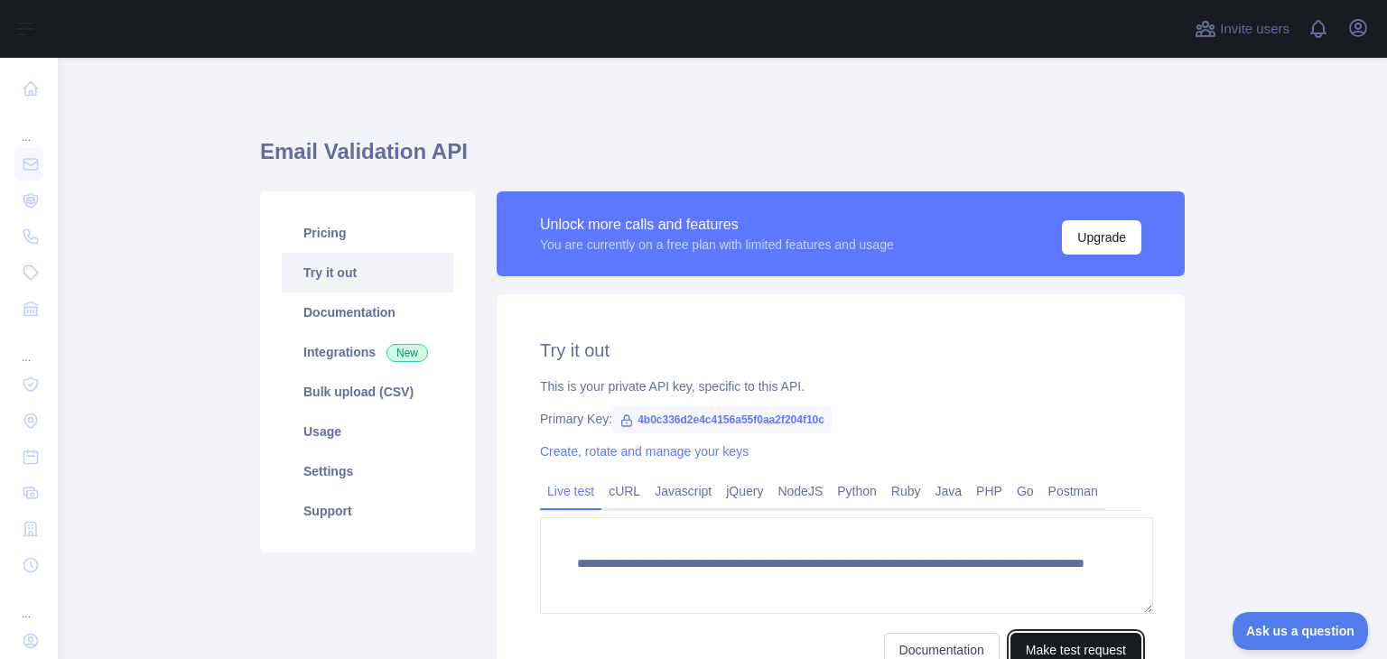
click at [1053, 633] on button "Make test request" at bounding box center [1076, 650] width 131 height 34
